Goal: Transaction & Acquisition: Download file/media

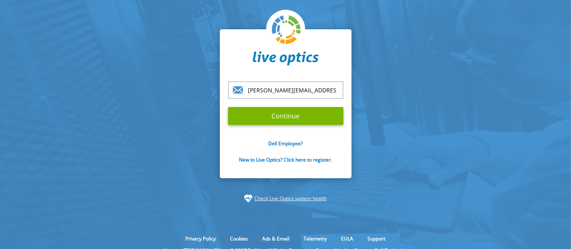
click at [265, 126] on form "luiz.silva@inventcloud.com.br Continue Dell Employee? New to Live Optics? Click…" at bounding box center [285, 126] width 115 height 91
click at [245, 118] on input "Continue" at bounding box center [285, 116] width 115 height 18
click at [228, 107] on input "Continue" at bounding box center [285, 116] width 115 height 18
click at [275, 119] on input "Continue" at bounding box center [285, 116] width 115 height 18
click at [342, 91] on input "[PERSON_NAME][EMAIL_ADDRESS][PERSON_NAME][DOMAIN_NAME]" at bounding box center [285, 89] width 115 height 17
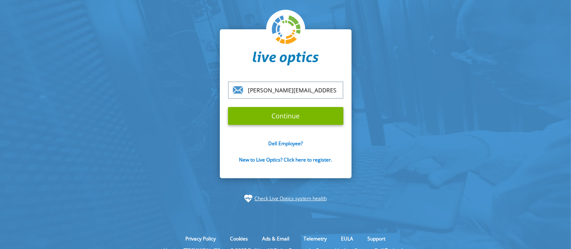
click at [228, 107] on input "Continue" at bounding box center [285, 116] width 115 height 18
click at [251, 116] on input "Continue" at bounding box center [285, 116] width 115 height 18
click at [300, 123] on input "Continue" at bounding box center [285, 116] width 115 height 18
click at [312, 110] on input "Continue" at bounding box center [285, 116] width 115 height 18
click at [274, 113] on input "Continue" at bounding box center [285, 116] width 115 height 18
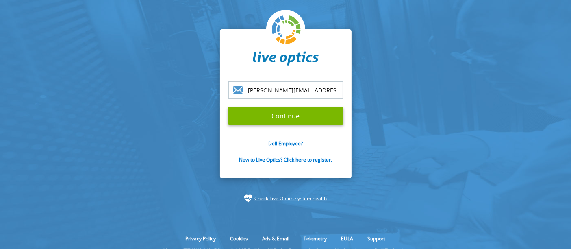
click at [339, 90] on input "[PERSON_NAME][EMAIL_ADDRESS][PERSON_NAME][DOMAIN_NAME]" at bounding box center [285, 89] width 115 height 17
click at [228, 107] on input "Continue" at bounding box center [285, 116] width 115 height 18
click at [259, 115] on input "Continue" at bounding box center [285, 116] width 115 height 18
click at [337, 94] on input "[PERSON_NAME][EMAIL_ADDRESS][PERSON_NAME][DOMAIN_NAME]" at bounding box center [285, 89] width 115 height 17
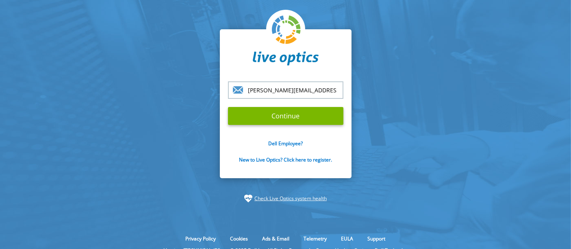
drag, startPoint x: 337, startPoint y: 93, endPoint x: 125, endPoint y: 109, distance: 213.0
click at [126, 109] on section "luiz.silva@inventcloud.com.br Continue Dell Employee? New to Live Optics? Click…" at bounding box center [285, 116] width 571 height 232
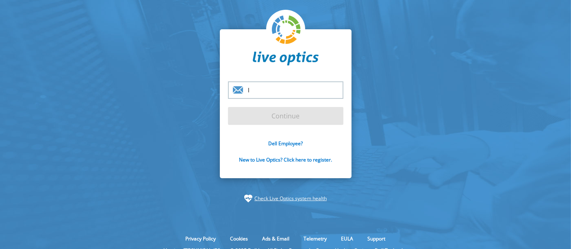
type input "luizhenrique1606@hotmail.com"
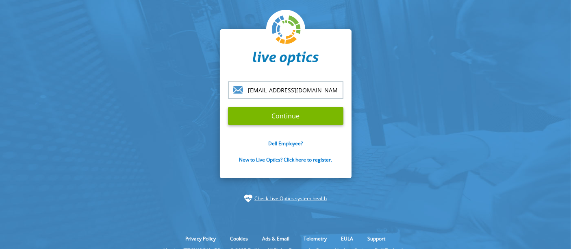
click at [228, 107] on input "Continue" at bounding box center [285, 116] width 115 height 18
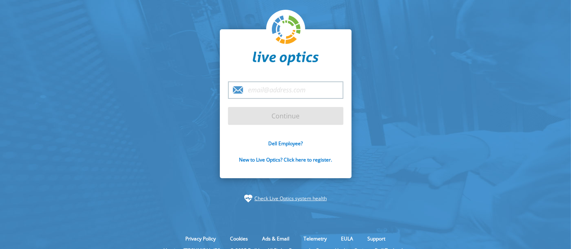
click at [273, 84] on input "email" at bounding box center [285, 89] width 115 height 17
type input "[PERSON_NAME][EMAIL_ADDRESS][PERSON_NAME][DOMAIN_NAME]"
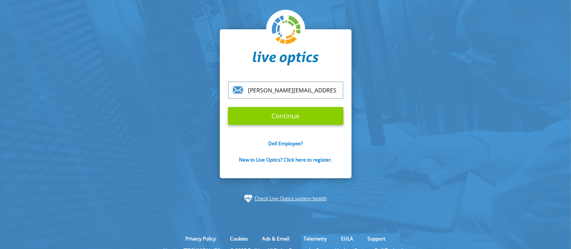
click at [281, 113] on input "Continue" at bounding box center [285, 116] width 115 height 18
click at [270, 119] on input "Continue" at bounding box center [285, 116] width 115 height 18
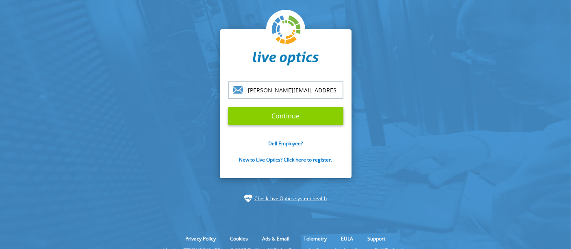
click at [270, 119] on input "Continue" at bounding box center [285, 116] width 115 height 18
click at [309, 113] on input "Continue" at bounding box center [285, 116] width 115 height 18
click at [267, 121] on input "Continue" at bounding box center [285, 116] width 115 height 18
click at [276, 115] on input "Continue" at bounding box center [285, 116] width 115 height 18
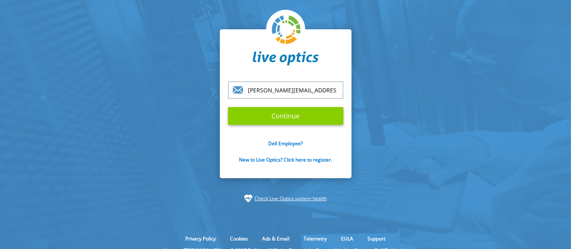
click at [276, 115] on input "Continue" at bounding box center [285, 116] width 115 height 18
click at [277, 115] on input "Continue" at bounding box center [285, 116] width 115 height 18
click at [278, 115] on input "Continue" at bounding box center [285, 116] width 115 height 18
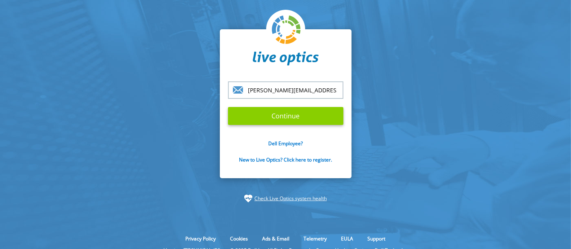
click at [278, 115] on input "Continue" at bounding box center [285, 116] width 115 height 18
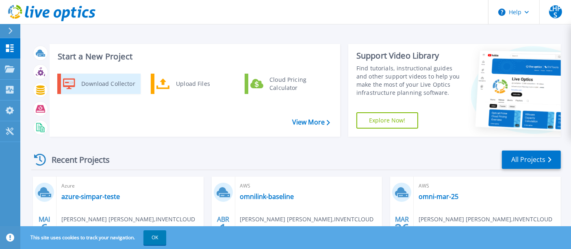
click at [106, 84] on div "Download Collector" at bounding box center [107, 84] width 61 height 16
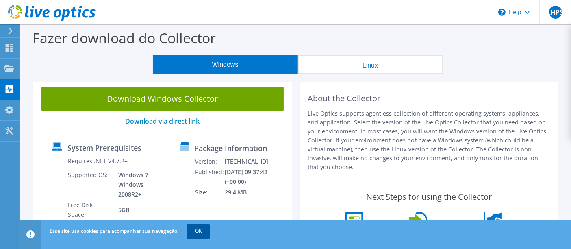
click at [201, 226] on link "OK" at bounding box center [198, 230] width 23 height 15
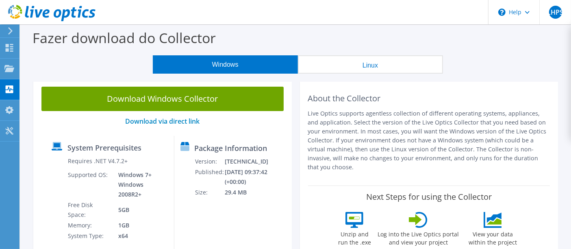
click at [214, 97] on link "Download Windows Collector" at bounding box center [162, 99] width 242 height 24
